Goal: Task Accomplishment & Management: Use online tool/utility

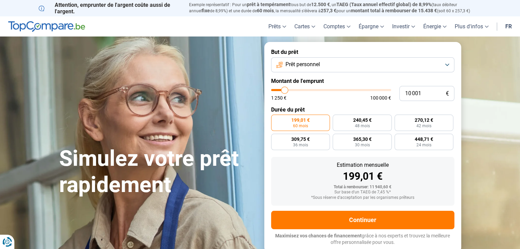
click at [385, 98] on span "100 000 €" at bounding box center [380, 98] width 21 height 5
click at [426, 93] on input "10 001" at bounding box center [426, 93] width 55 height 15
type input "1 000"
type input "1250"
type input "100"
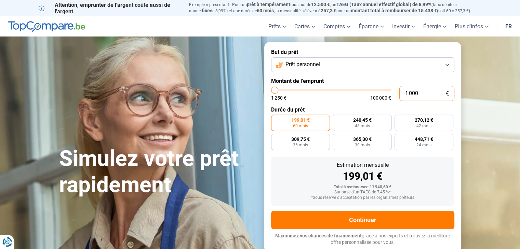
type input "1250"
type input "10"
type input "1250"
type input "1"
type input "1250"
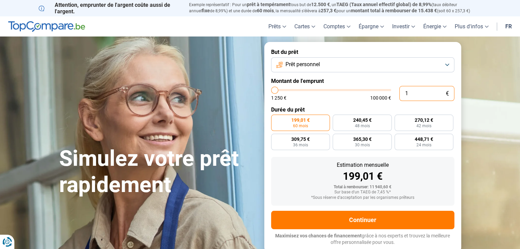
type input "0"
type input "1250"
type input "2"
type input "1250"
type input "25"
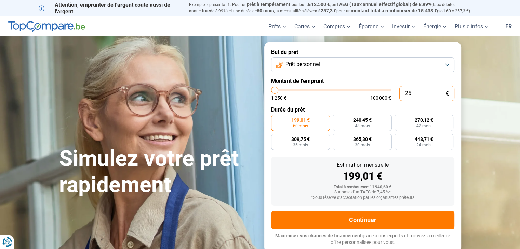
type input "1250"
type input "250"
type input "1250"
type input "2 500"
type input "2500"
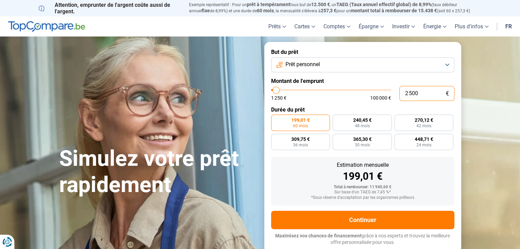
type input "25 000"
type input "25000"
radio input "false"
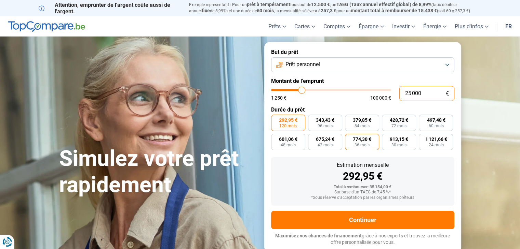
type input "25 000"
click at [362, 144] on span "36 mois" at bounding box center [361, 145] width 15 height 4
click at [349, 138] on input "774,30 € 36 mois" at bounding box center [347, 136] width 4 height 4
radio input "true"
